Goal: Check status: Check status

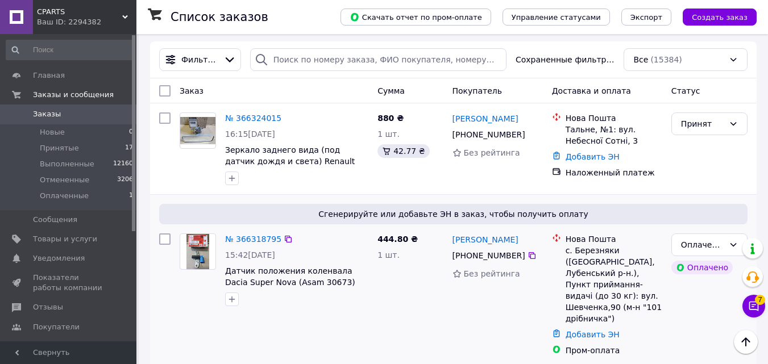
scroll to position [170, 0]
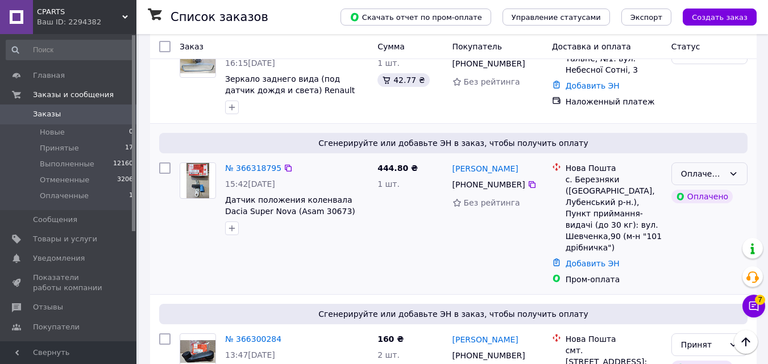
click at [705, 172] on div "Оплаченный" at bounding box center [702, 174] width 43 height 13
click at [694, 200] on li "Принят" at bounding box center [709, 199] width 75 height 20
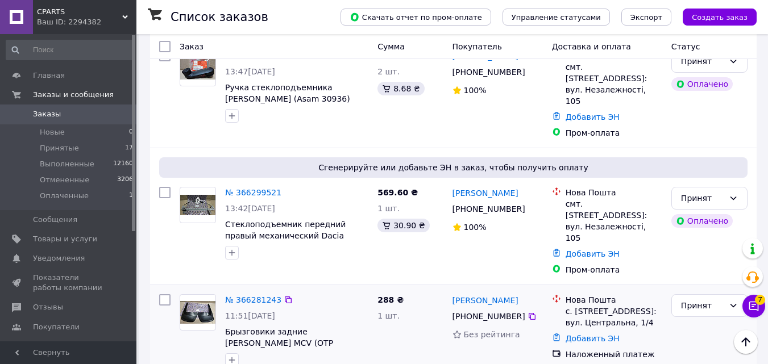
scroll to position [398, 0]
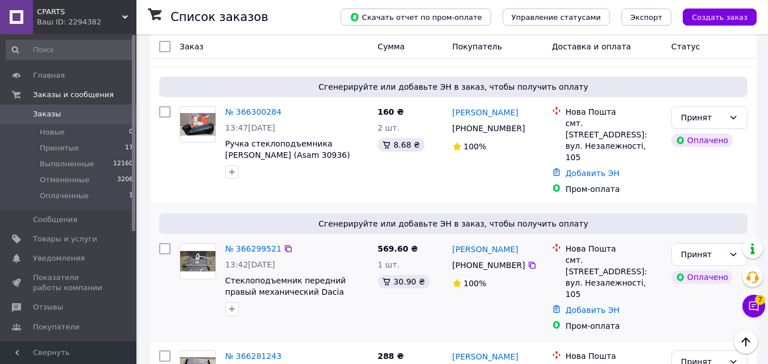
click at [201, 251] on img at bounding box center [197, 261] width 35 height 21
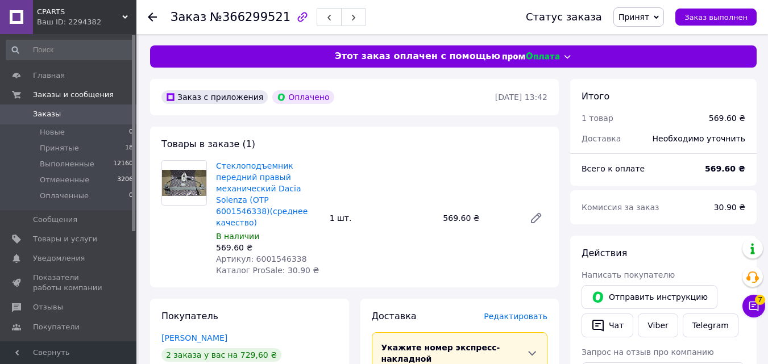
click at [271, 255] on span "Артикул: 6001546338" at bounding box center [261, 259] width 91 height 9
copy span "6001546338"
click at [152, 15] on icon at bounding box center [152, 17] width 9 height 9
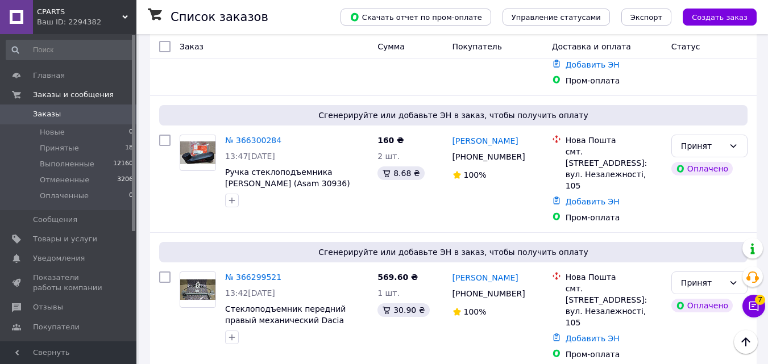
scroll to position [398, 0]
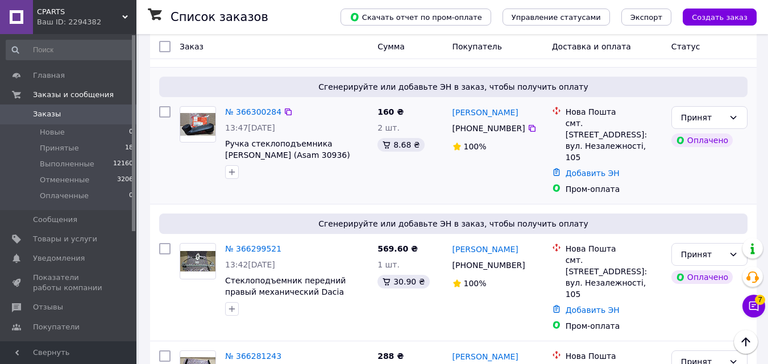
click at [201, 113] on img at bounding box center [197, 124] width 35 height 23
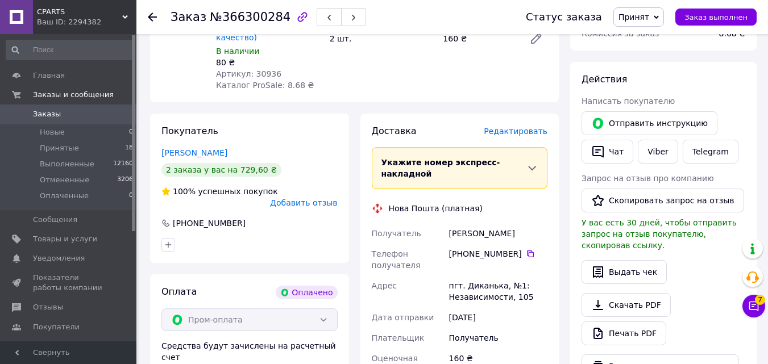
scroll to position [114, 0]
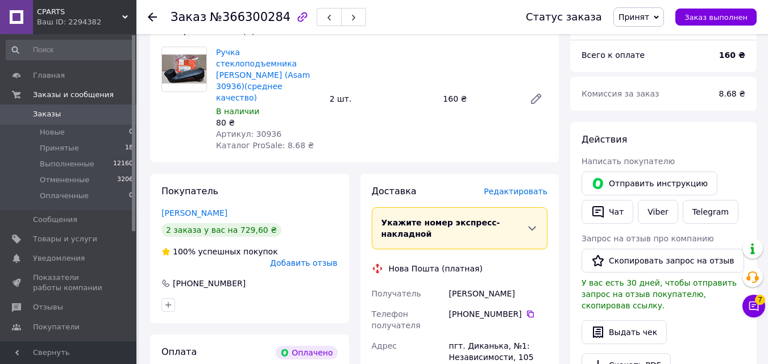
click at [149, 20] on icon at bounding box center [152, 17] width 9 height 9
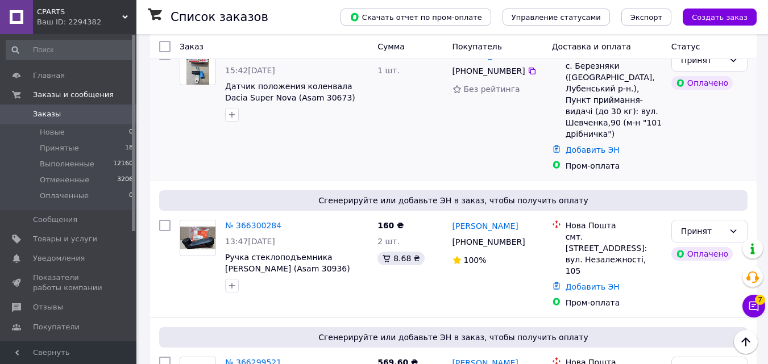
scroll to position [227, 0]
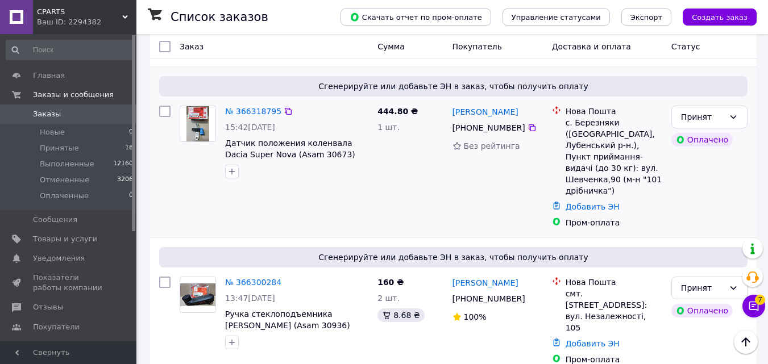
click at [196, 121] on img at bounding box center [197, 123] width 23 height 35
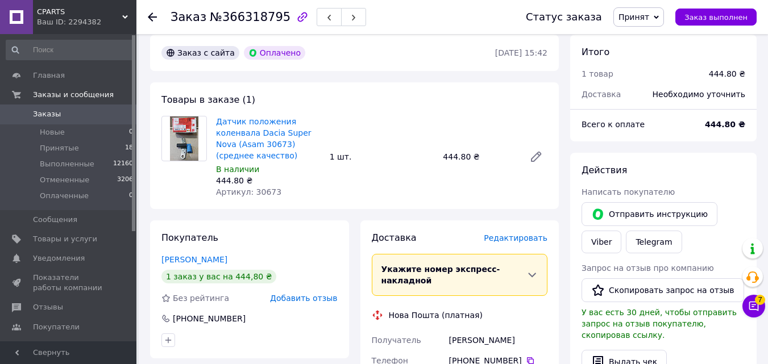
scroll to position [57, 0]
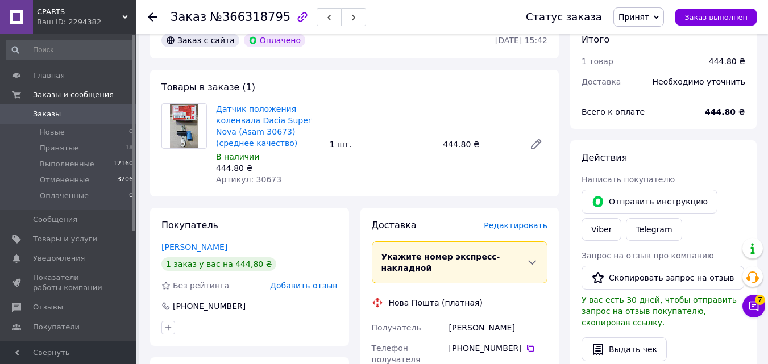
click at [258, 179] on span "Артикул: 30673" at bounding box center [248, 179] width 65 height 9
copy span "30673"
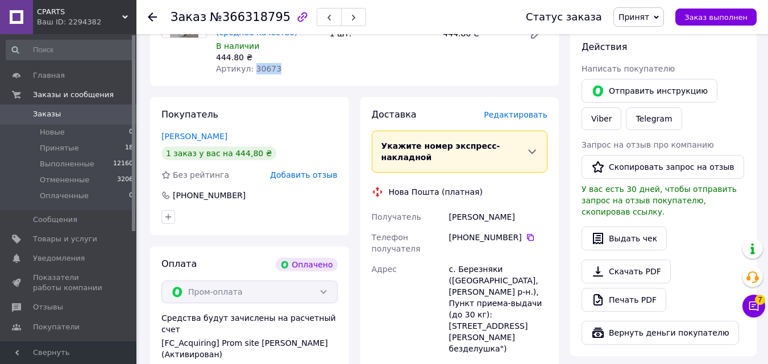
scroll to position [170, 0]
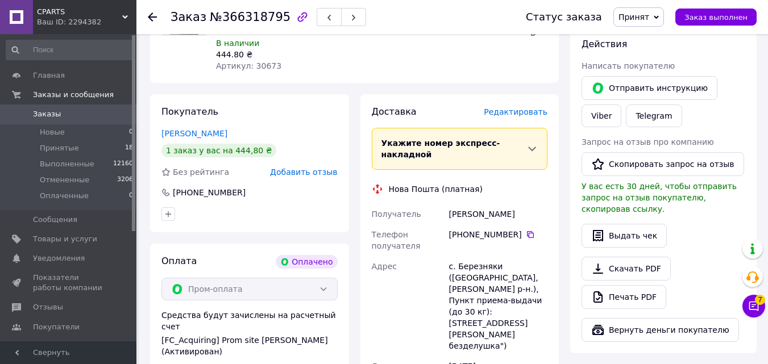
click at [154, 16] on use at bounding box center [152, 17] width 9 height 9
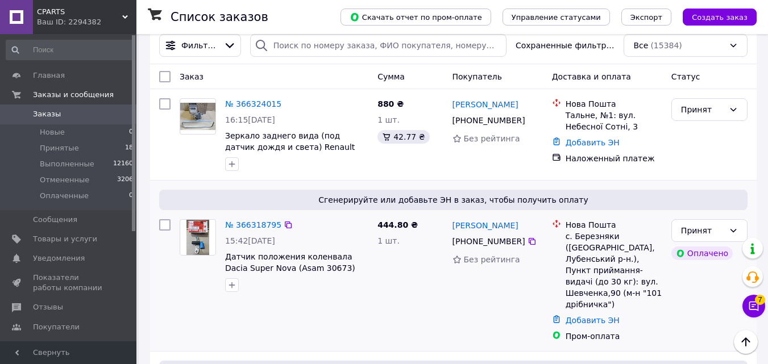
scroll to position [170, 0]
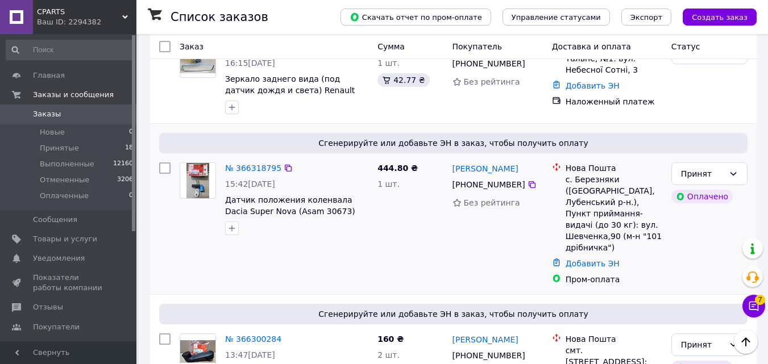
click at [202, 184] on img at bounding box center [197, 180] width 23 height 35
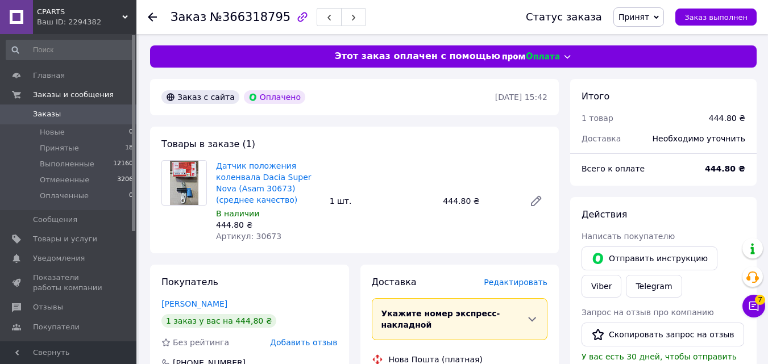
click at [146, 17] on div "Заказ №366318795 Статус заказа Принят Выполнен Отменен Оплаченный Заказ выполнен" at bounding box center [451, 17] width 631 height 34
click at [152, 19] on icon at bounding box center [152, 17] width 9 height 9
